Goal: Task Accomplishment & Management: Use online tool/utility

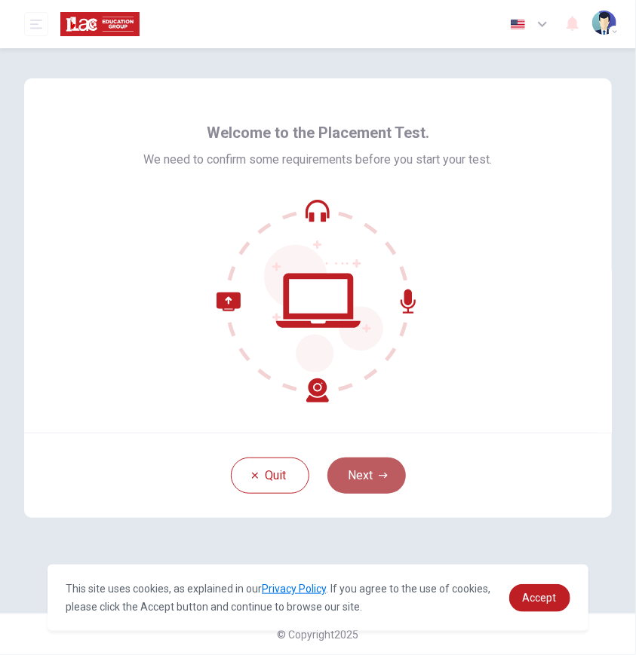
click at [370, 476] on button "Next" at bounding box center [366, 476] width 78 height 36
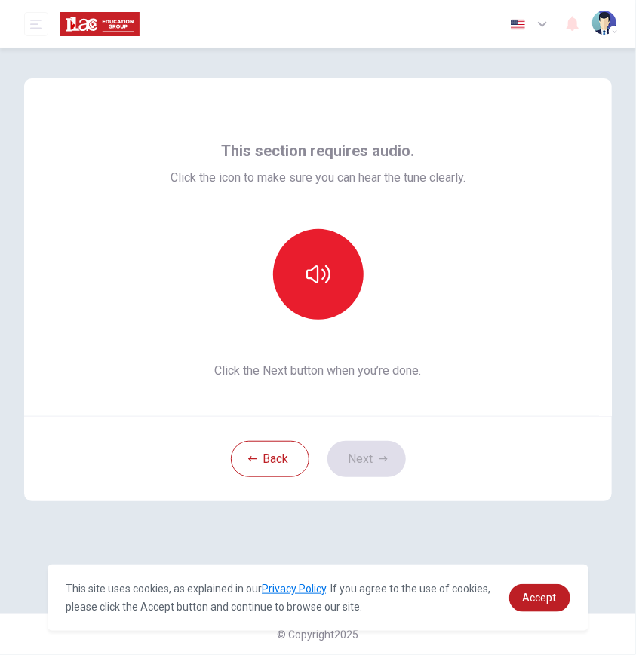
click at [534, 17] on icon "button" at bounding box center [542, 24] width 18 height 18
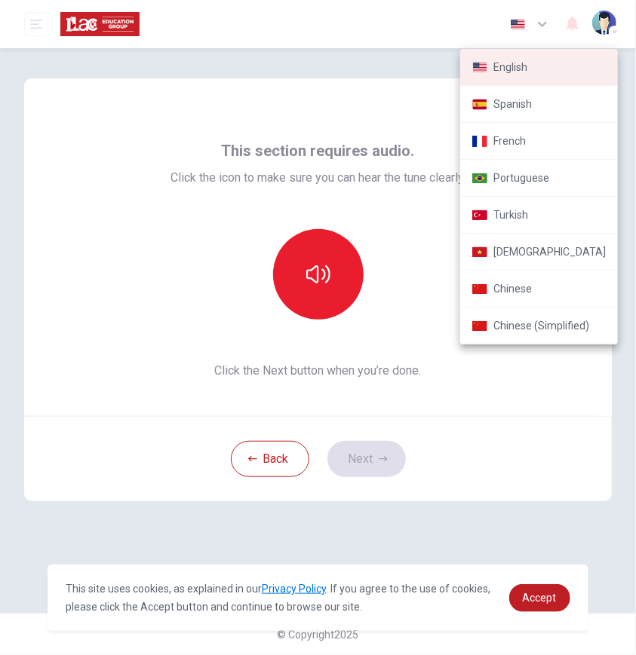
click at [409, 216] on div at bounding box center [318, 327] width 636 height 655
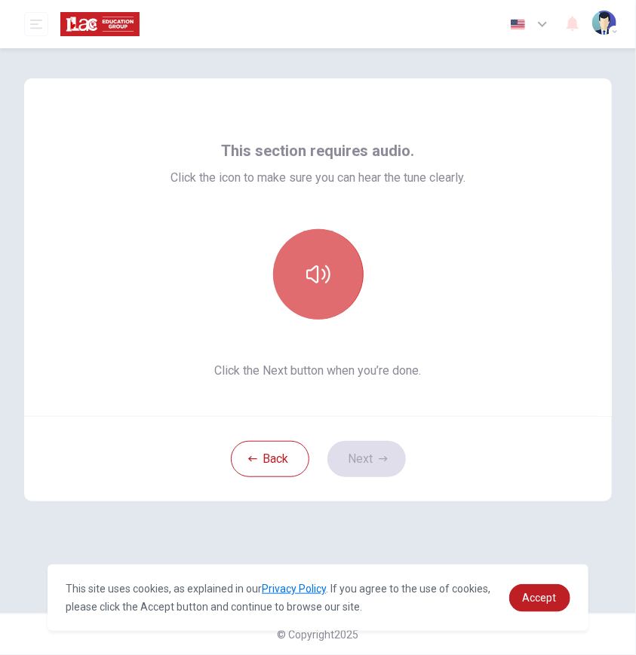
click at [334, 305] on button "button" at bounding box center [318, 274] width 90 height 90
click at [326, 309] on button "button" at bounding box center [318, 274] width 90 height 90
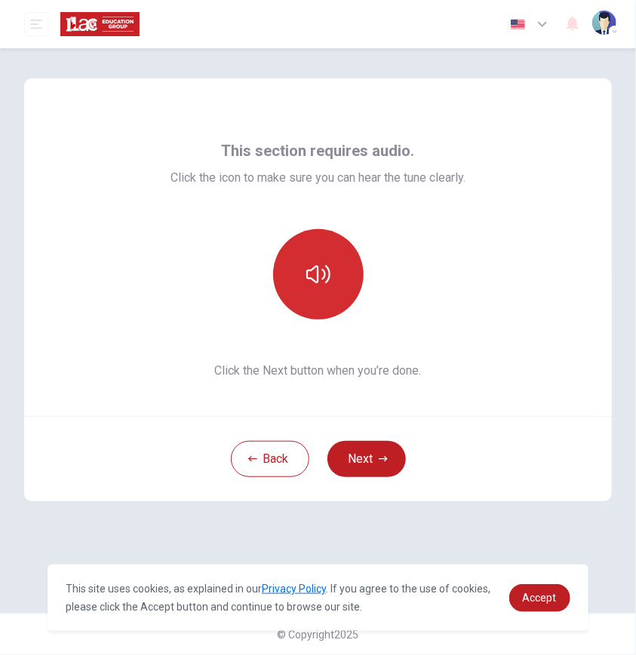
click at [326, 308] on button "button" at bounding box center [318, 274] width 90 height 90
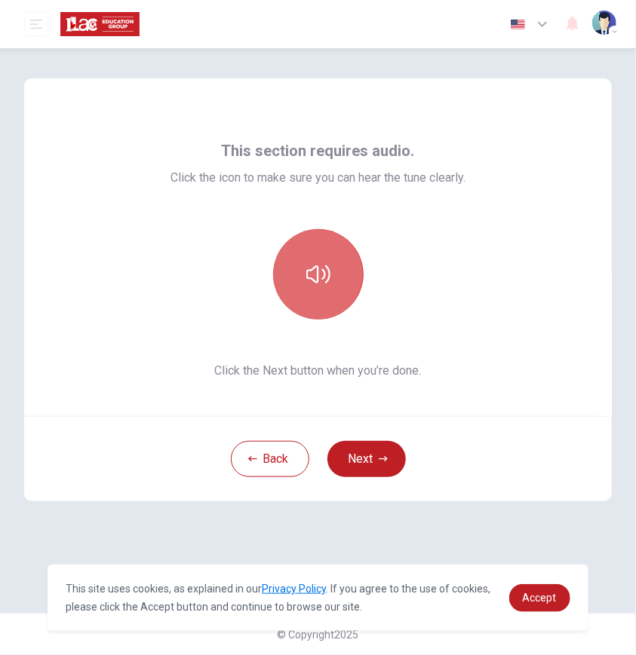
click at [326, 308] on button "button" at bounding box center [318, 274] width 90 height 90
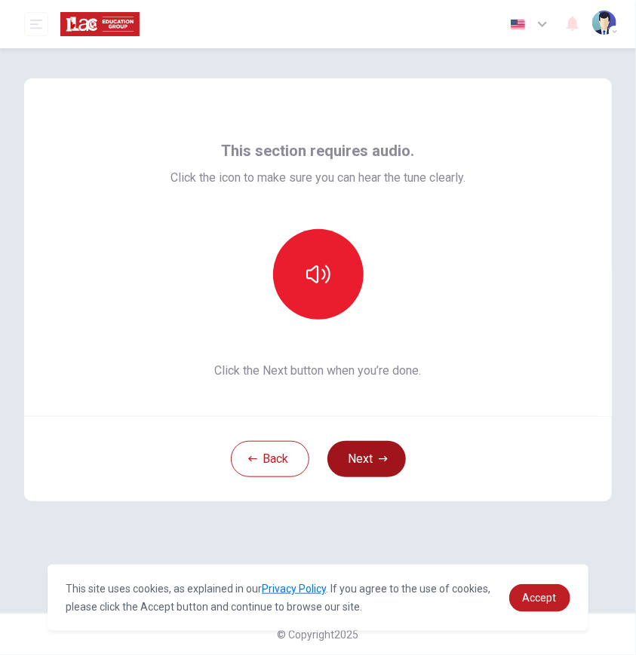
click at [351, 448] on button "Next" at bounding box center [366, 459] width 78 height 36
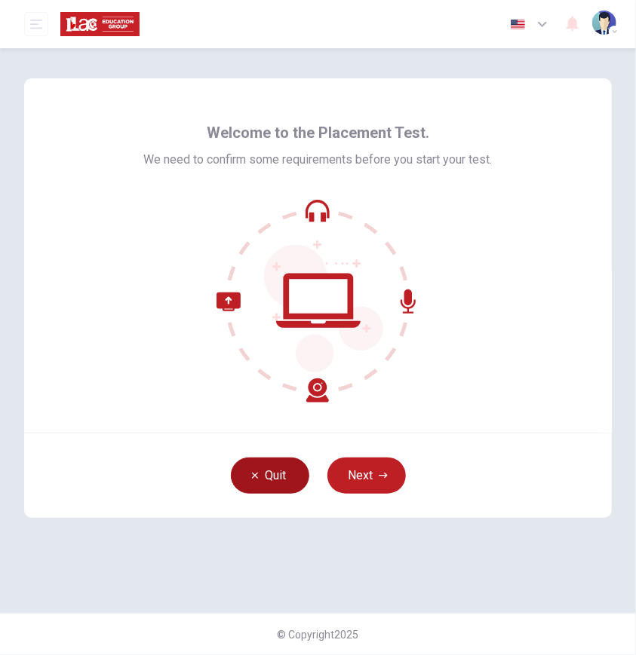
click at [259, 465] on button "Quit" at bounding box center [270, 476] width 78 height 36
